Goal: Register for event/course

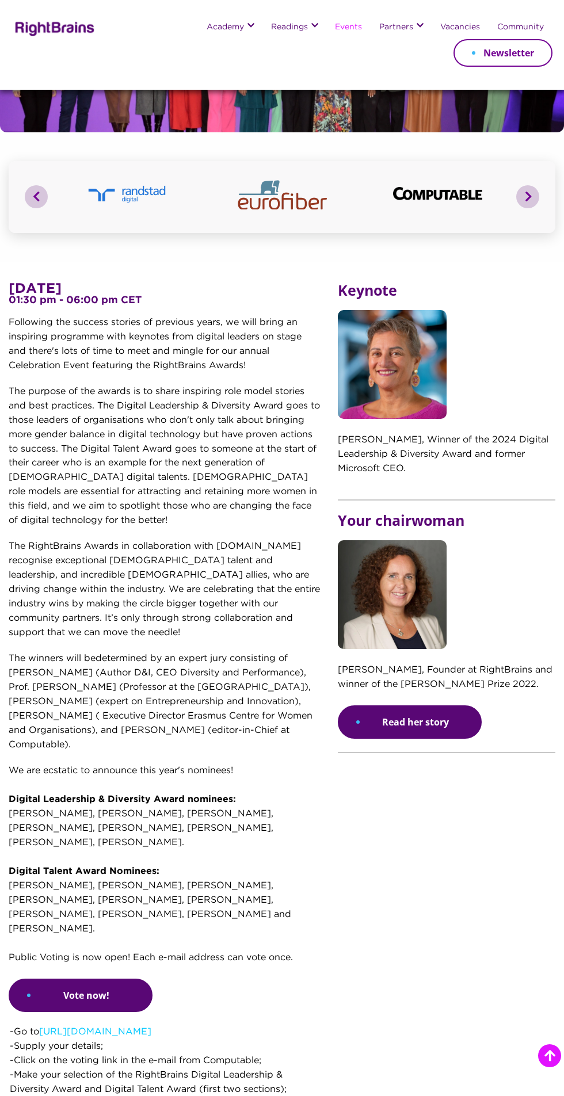
scroll to position [161, 0]
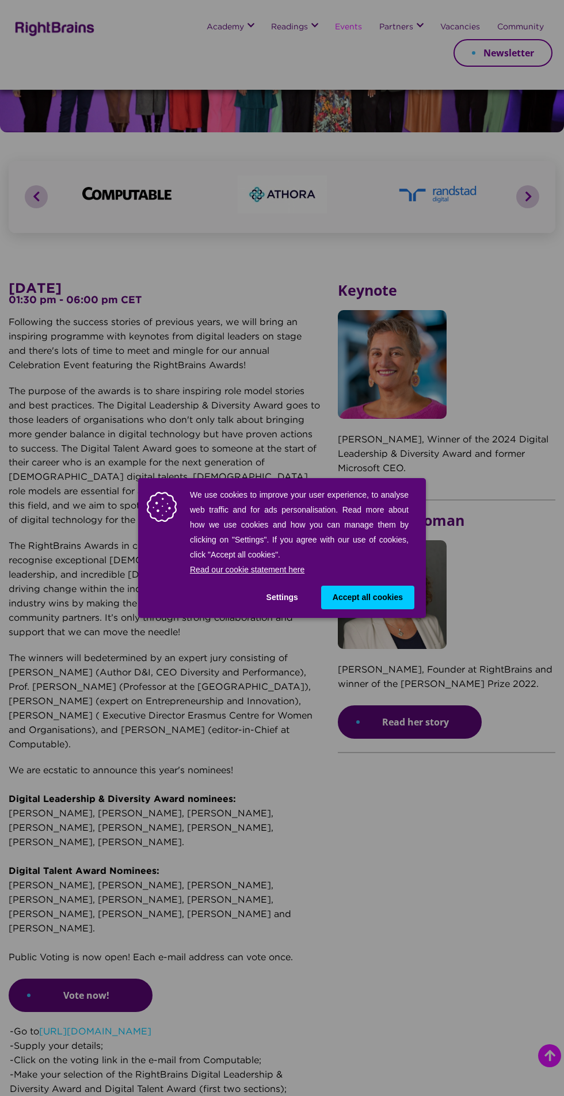
click at [298, 590] on button "Settings" at bounding box center [282, 598] width 55 height 24
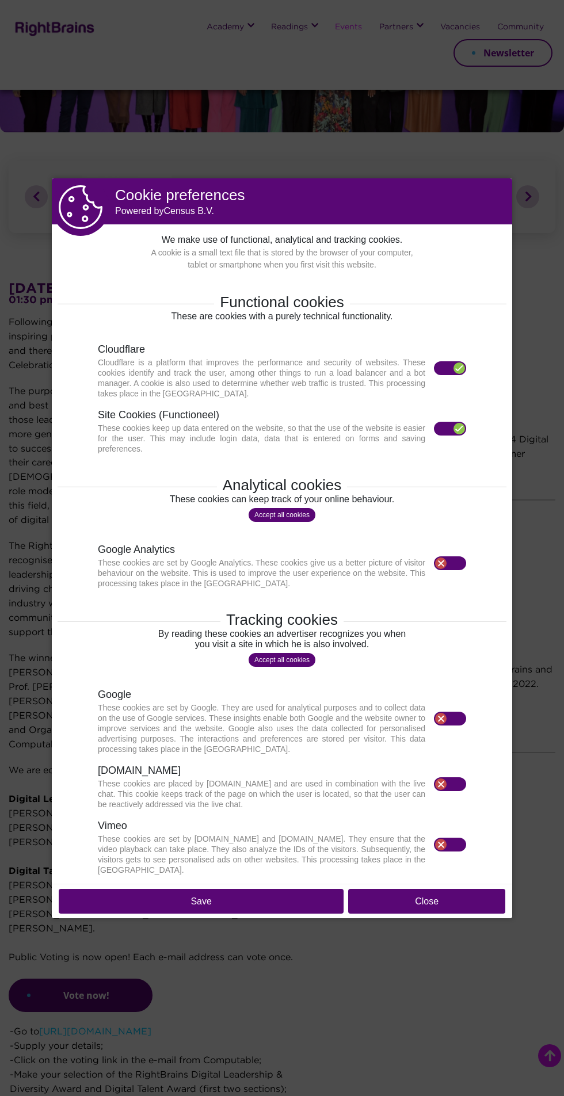
click at [434, 890] on button "Close" at bounding box center [426, 901] width 157 height 25
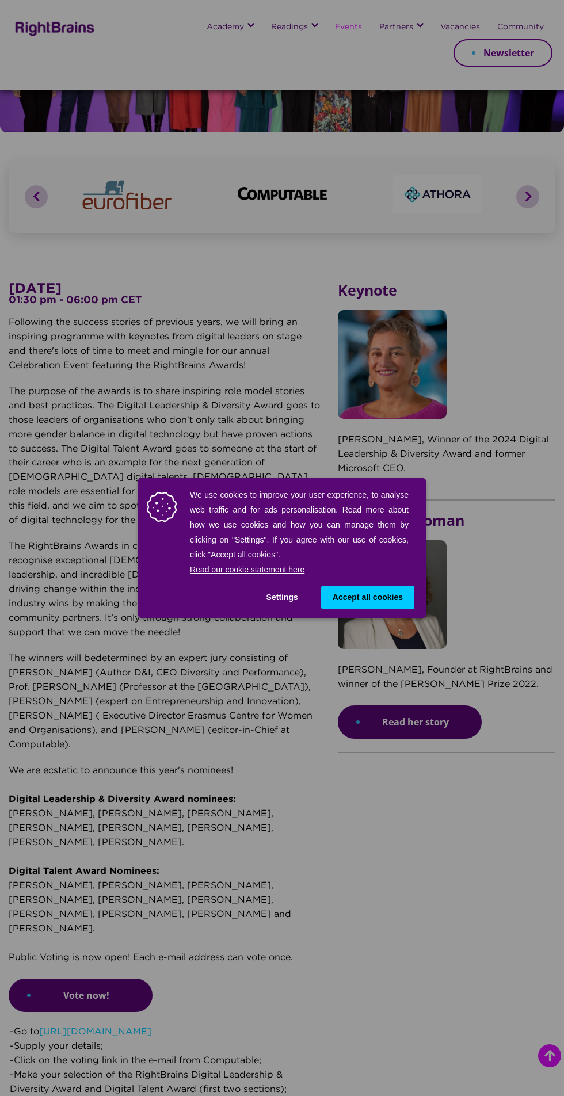
click at [356, 825] on div "We use cookies to improve your user experience, to analyse web traffic and for …" at bounding box center [282, 548] width 564 height 1096
click at [298, 590] on button "Settings" at bounding box center [282, 598] width 55 height 24
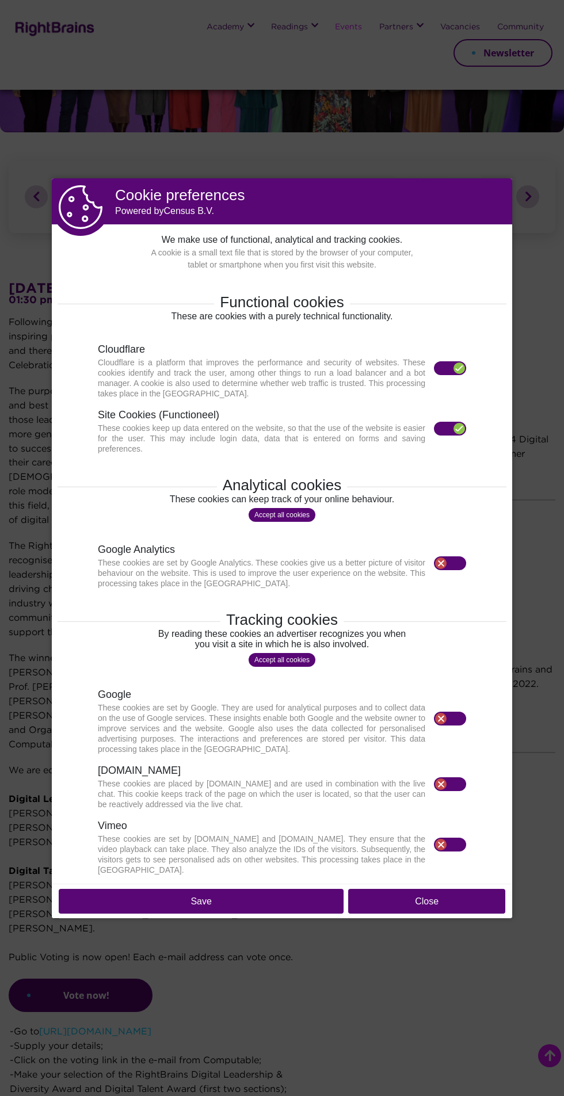
click at [267, 894] on button "Save" at bounding box center [201, 901] width 285 height 25
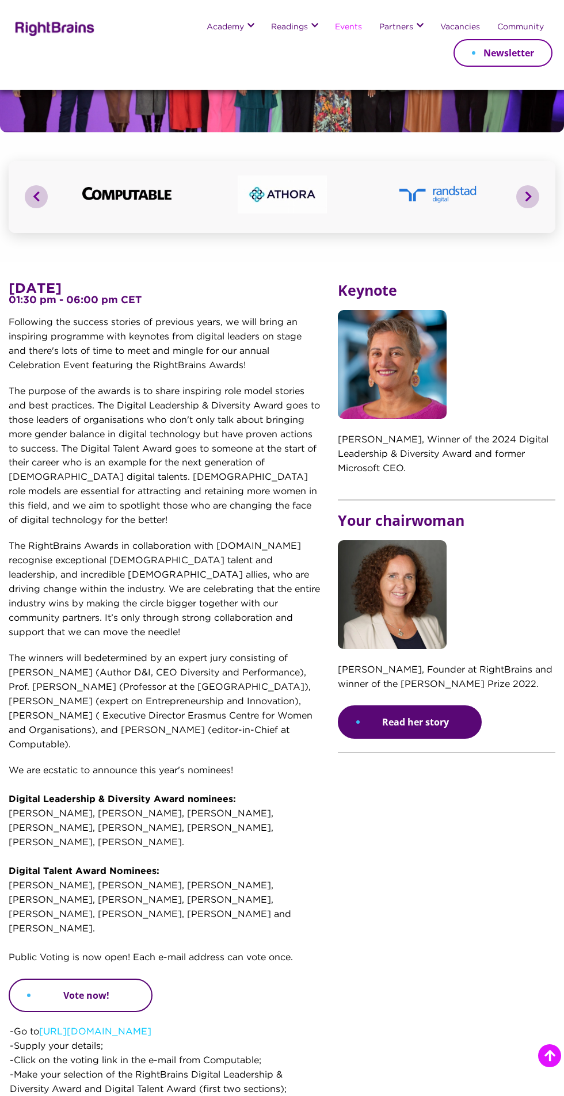
click at [74, 961] on link "Vote now!" at bounding box center [81, 995] width 144 height 33
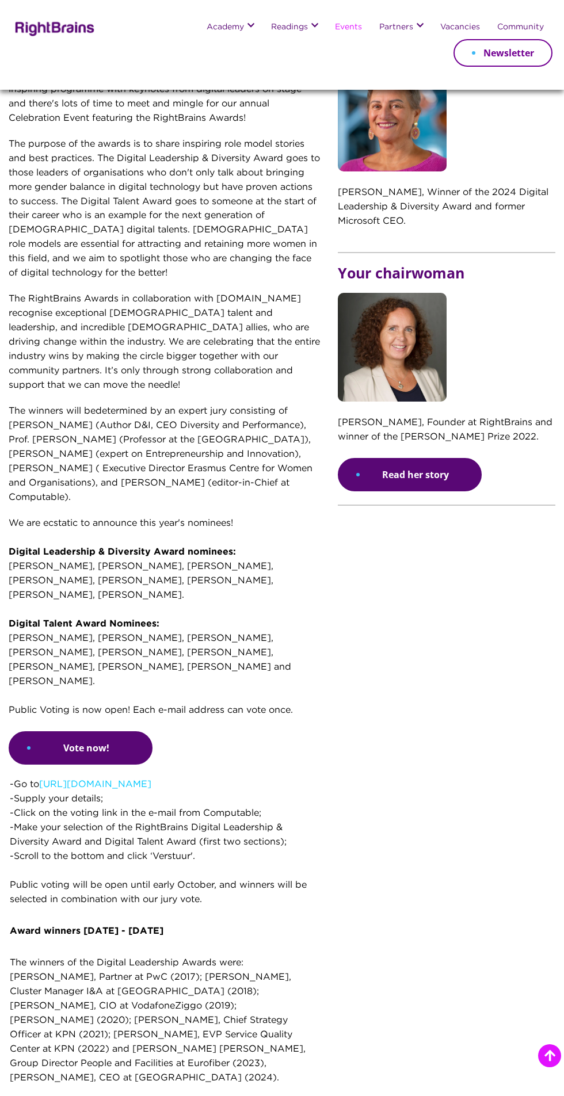
scroll to position [413, 0]
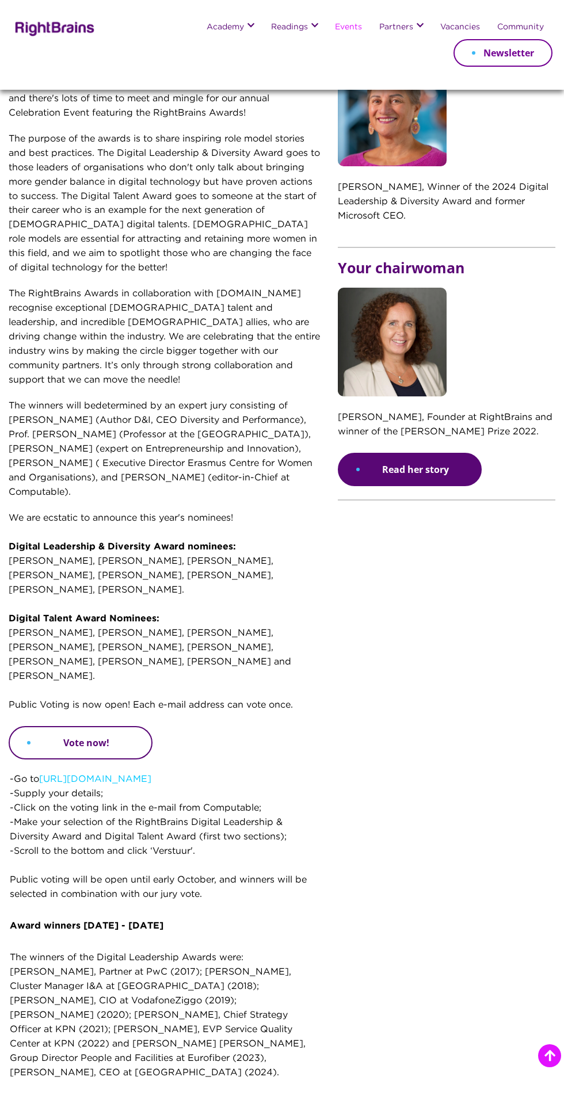
click at [64, 726] on link "Vote now!" at bounding box center [81, 742] width 144 height 33
